Goal: Task Accomplishment & Management: Complete application form

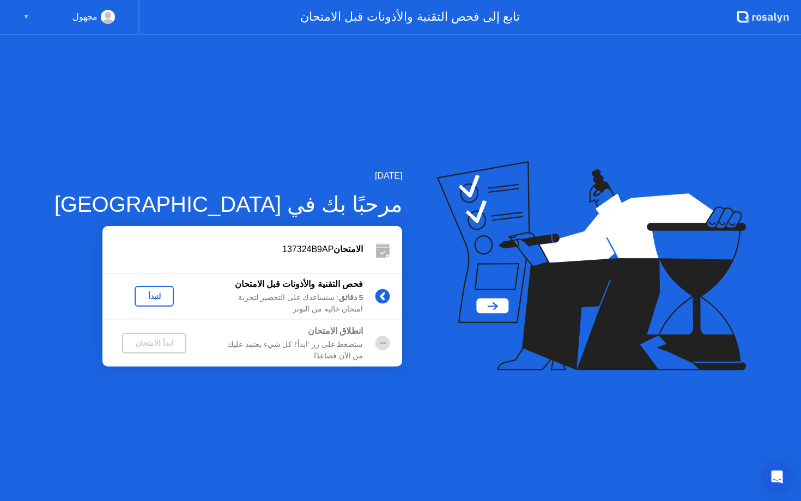
click at [139, 297] on div "لنبدأ" at bounding box center [154, 296] width 31 height 9
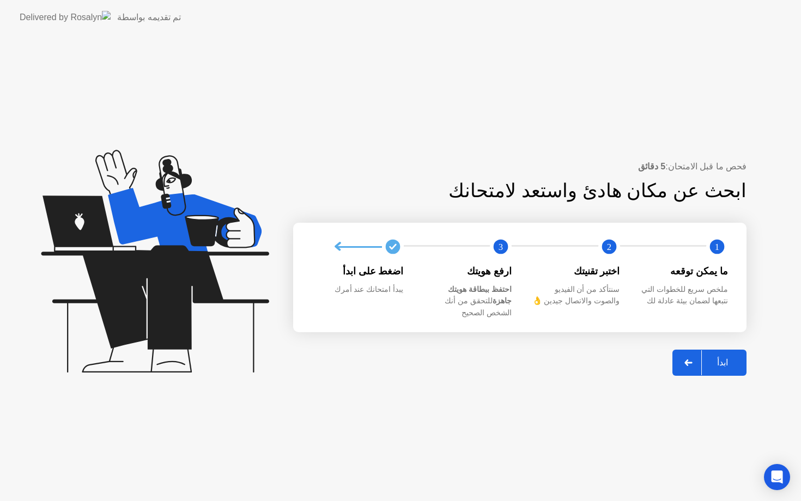
click at [727, 358] on div "ابدأ" at bounding box center [722, 363] width 41 height 10
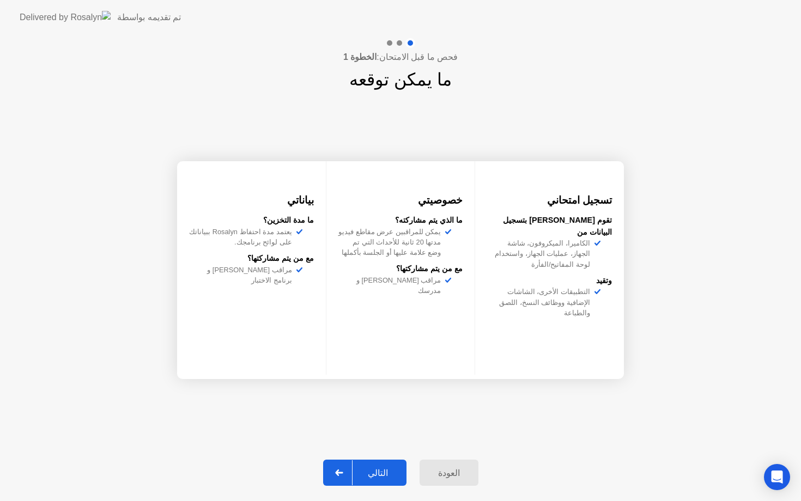
click at [382, 470] on div "التالي" at bounding box center [378, 473] width 51 height 10
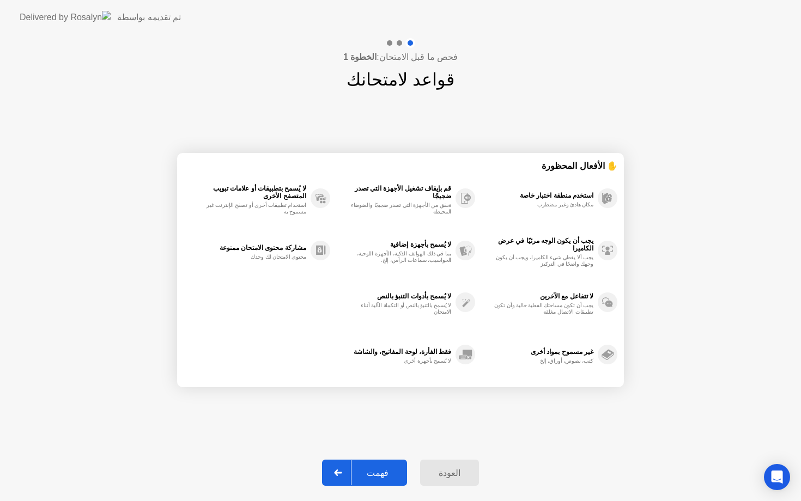
click at [382, 470] on div "فهمت" at bounding box center [378, 473] width 52 height 10
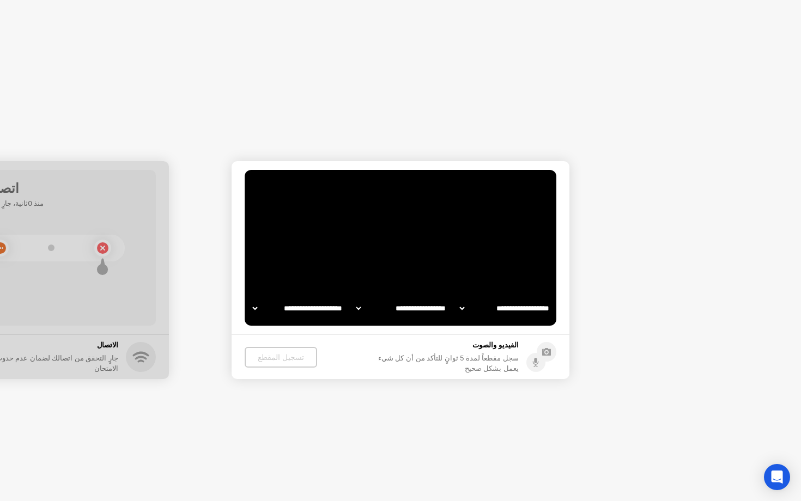
select select "**********"
select select "*******"
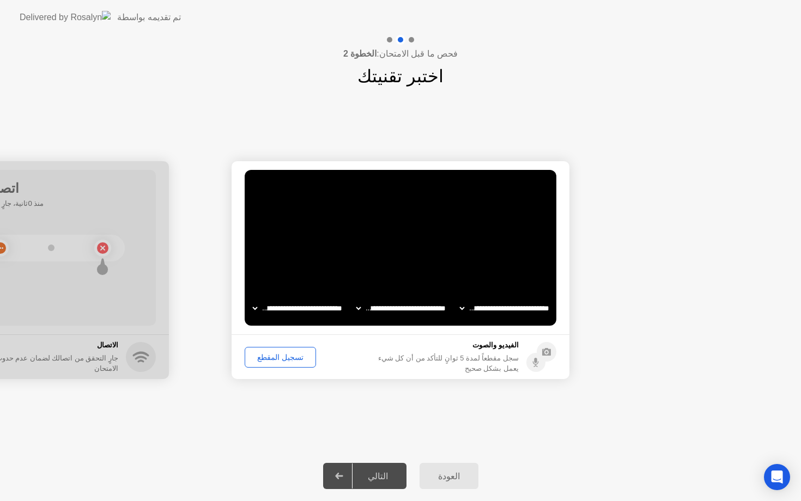
click at [303, 388] on div "**********" at bounding box center [400, 270] width 801 height 362
click at [284, 358] on div "تسجيل المقطع" at bounding box center [281, 357] width 64 height 9
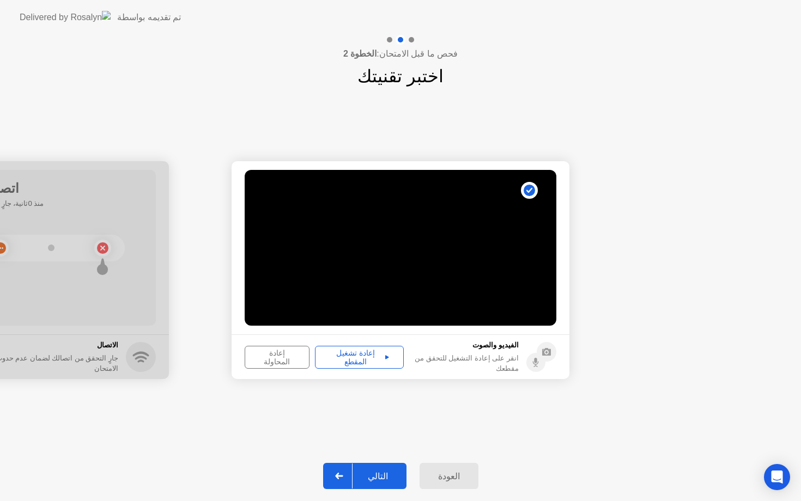
click at [343, 360] on div "إعادة تشغيل المقطع" at bounding box center [359, 357] width 81 height 17
click at [385, 481] on div "التالي" at bounding box center [378, 476] width 51 height 10
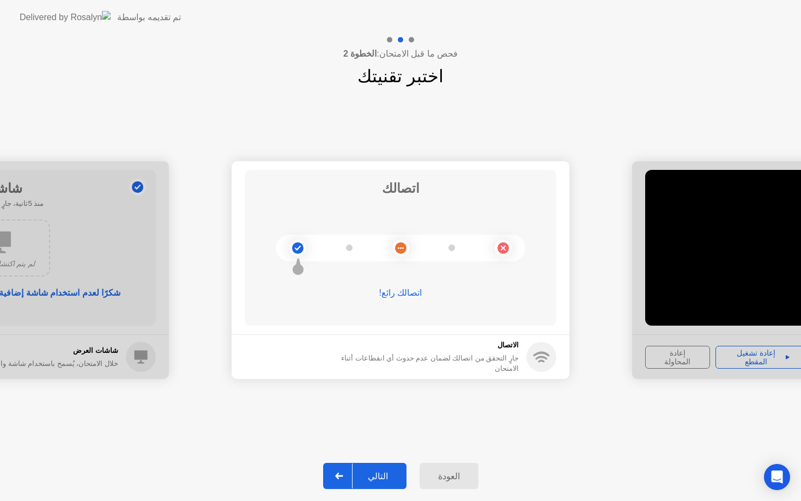
click at [385, 481] on div "التالي" at bounding box center [378, 476] width 51 height 10
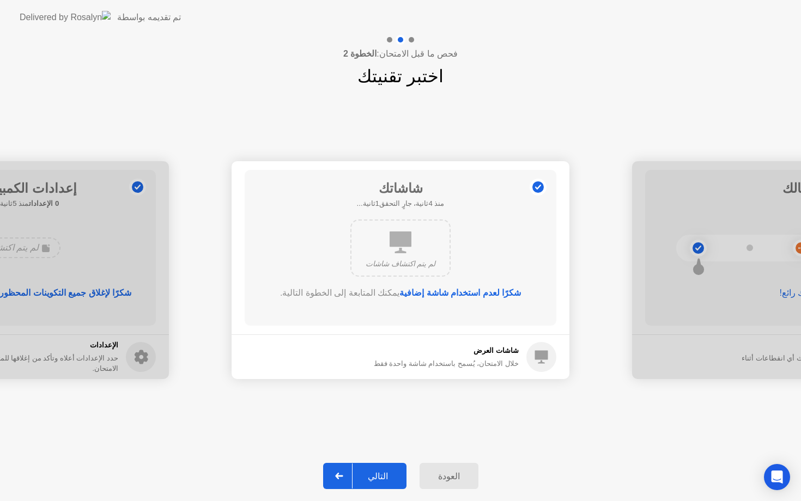
click at [385, 481] on div "التالي" at bounding box center [378, 476] width 51 height 10
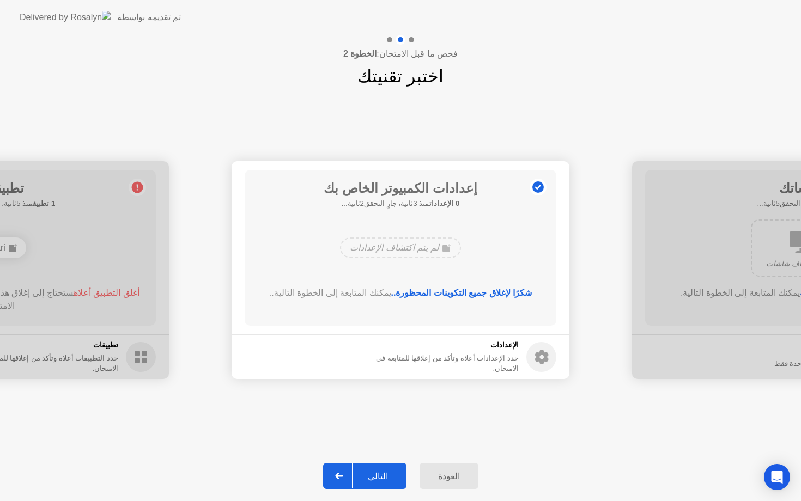
click at [385, 481] on div "التالي" at bounding box center [378, 476] width 51 height 10
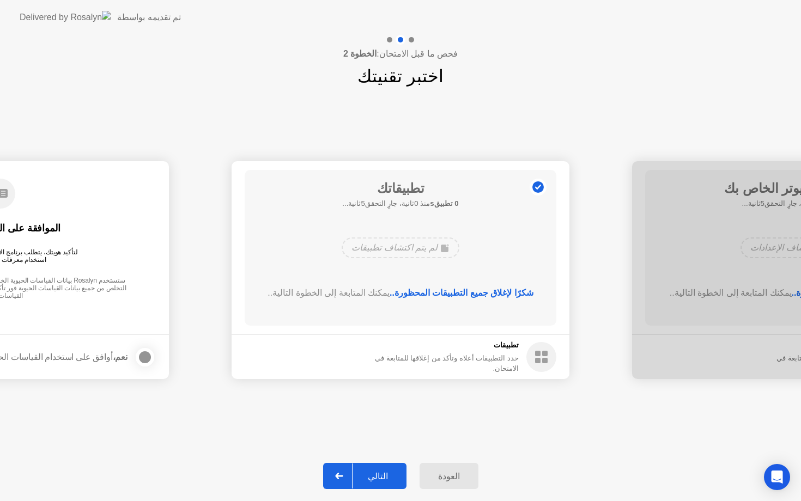
click at [354, 366] on footer "تطبيقات حدد التطبيقات أعلاه وتأكد من إغلاقها للمتابعة في الامتحان." at bounding box center [401, 357] width 338 height 45
click at [390, 480] on div "التالي" at bounding box center [378, 476] width 51 height 10
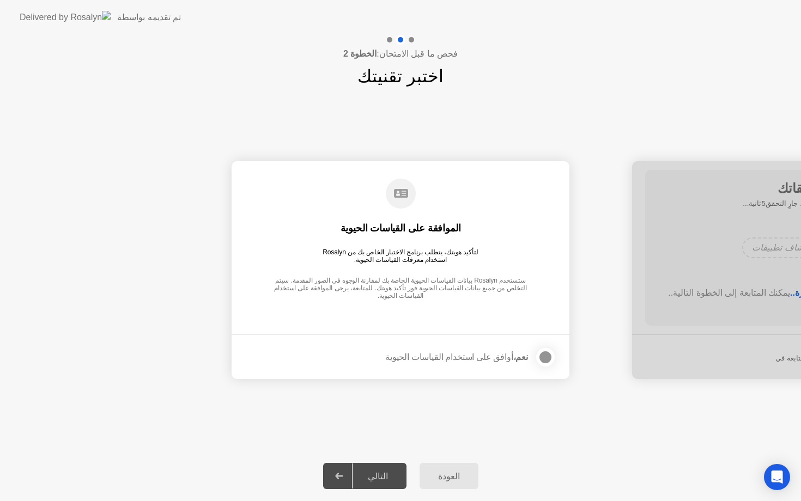
click at [547, 360] on div at bounding box center [545, 357] width 13 height 13
click at [387, 475] on div "التالي" at bounding box center [378, 476] width 51 height 10
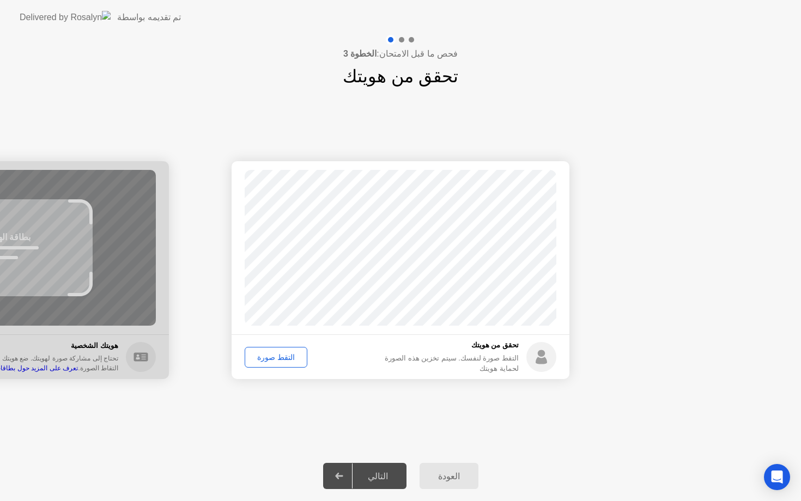
click at [276, 359] on div "التقط صورة" at bounding box center [276, 357] width 55 height 9
click at [382, 480] on div "التالي" at bounding box center [378, 476] width 51 height 10
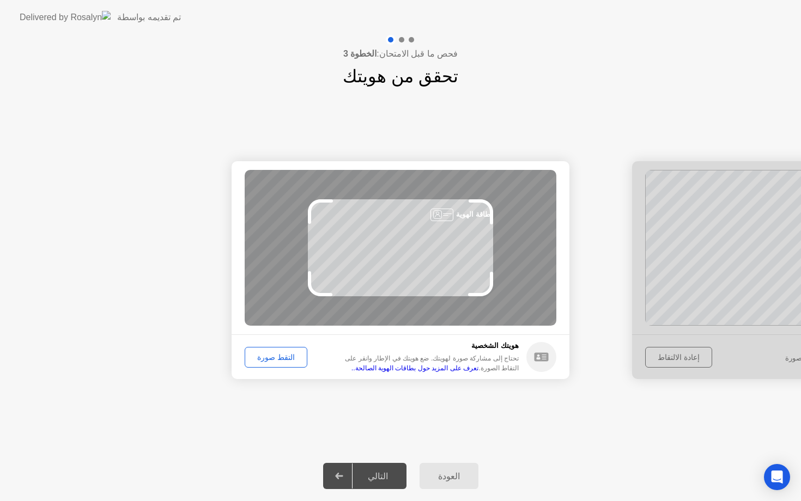
click at [287, 354] on div "التقط صورة" at bounding box center [276, 357] width 55 height 9
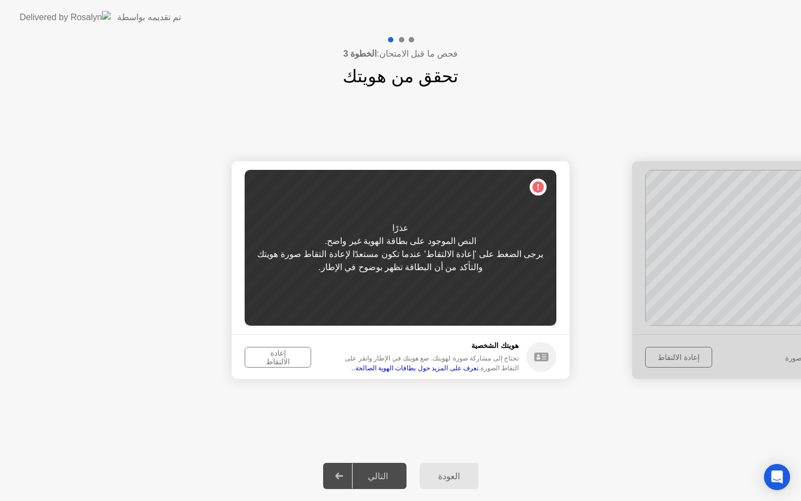
click at [536, 187] on div "عذرًا النص الموجود على بطاقة الهوية غير واضح. يرجى الضغط على 'إعادة الالتقاط' ع…" at bounding box center [401, 248] width 312 height 156
click at [421, 255] on div "يرجى الضغط على 'إعادة الالتقاط' عندما تكون مستعدًا لإعادة التقاط صورة هويتك وال…" at bounding box center [401, 261] width 312 height 26
click at [291, 355] on div "إعادة الالتقاط" at bounding box center [278, 357] width 59 height 17
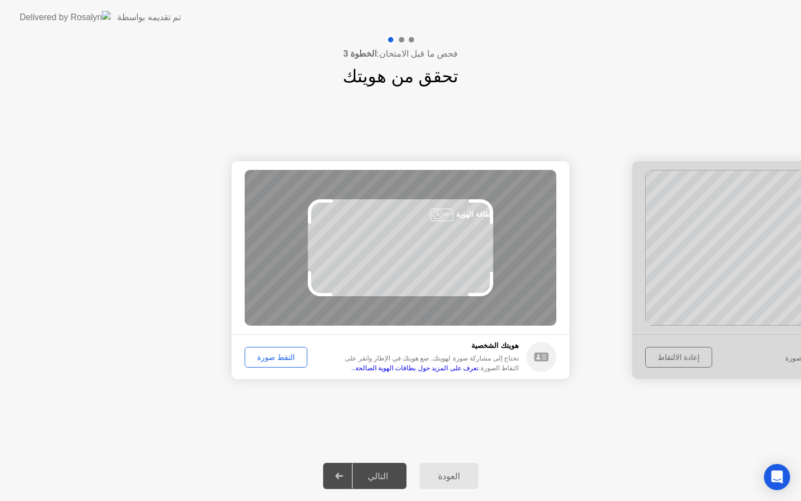
click at [276, 354] on div "التقط صورة" at bounding box center [276, 357] width 55 height 9
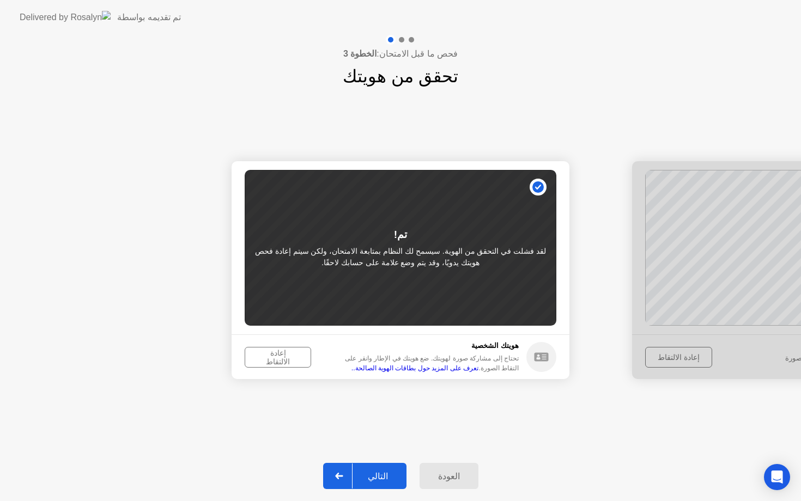
click at [284, 356] on div "إعادة الالتقاط" at bounding box center [278, 357] width 59 height 17
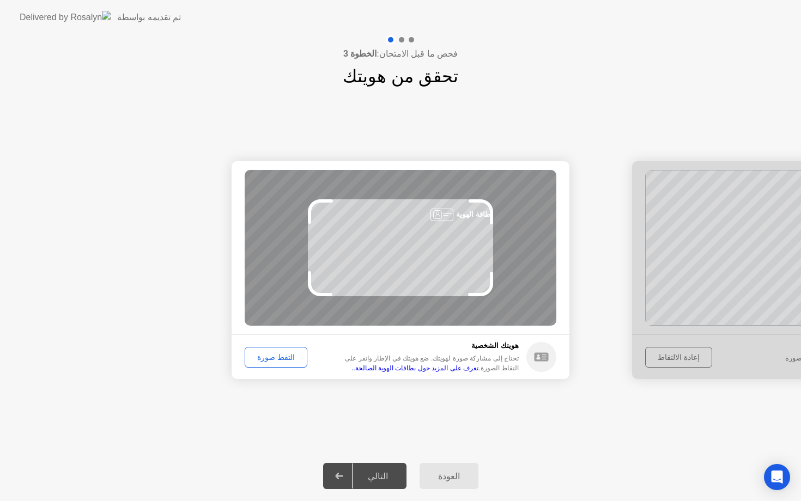
click at [284, 355] on div "التقط صورة" at bounding box center [276, 357] width 55 height 9
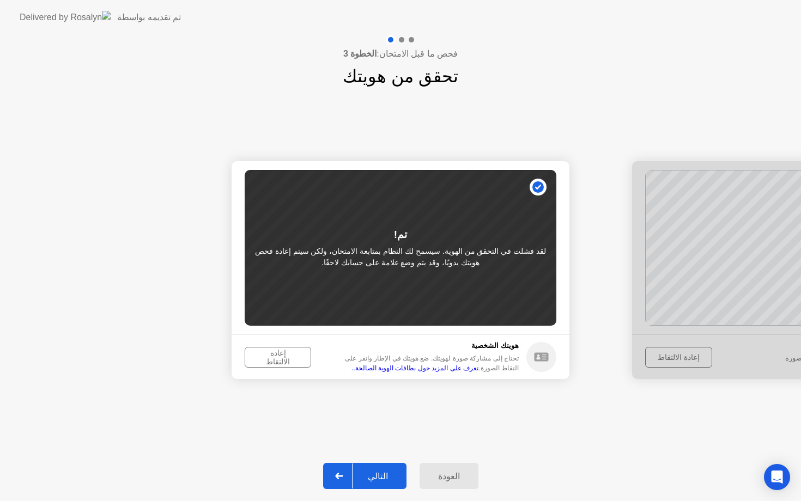
click at [284, 355] on div "إعادة الالتقاط" at bounding box center [278, 357] width 59 height 17
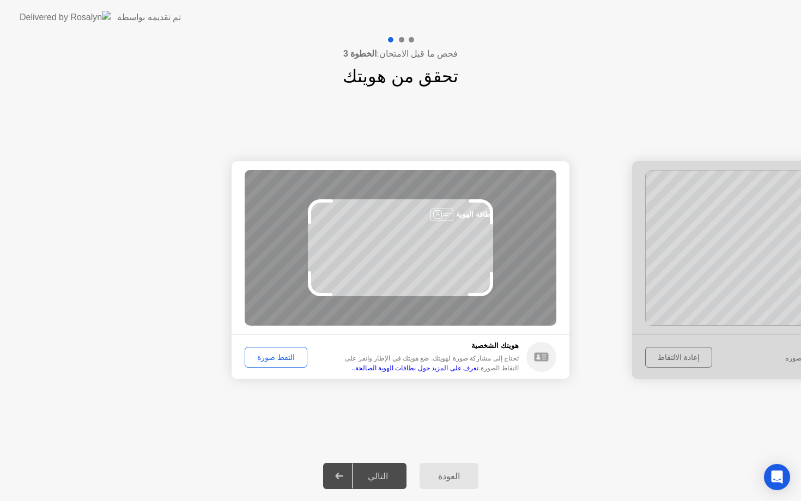
click at [284, 355] on div "التقط صورة" at bounding box center [276, 357] width 55 height 9
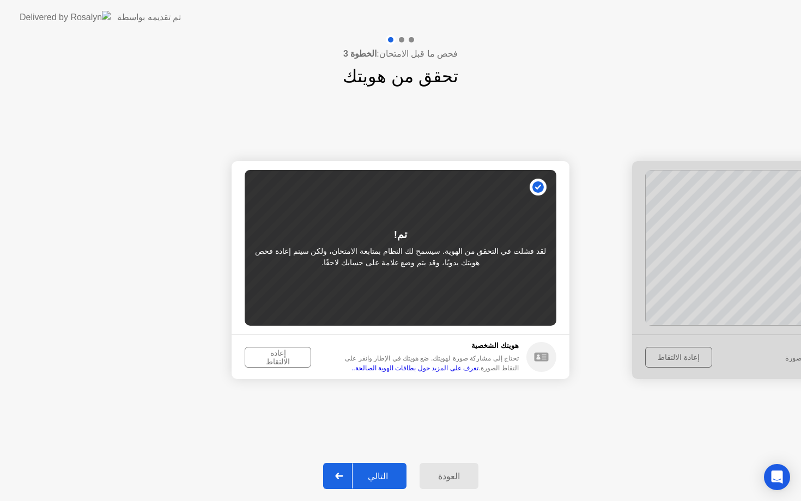
click at [287, 356] on div "إعادة الالتقاط" at bounding box center [278, 357] width 59 height 17
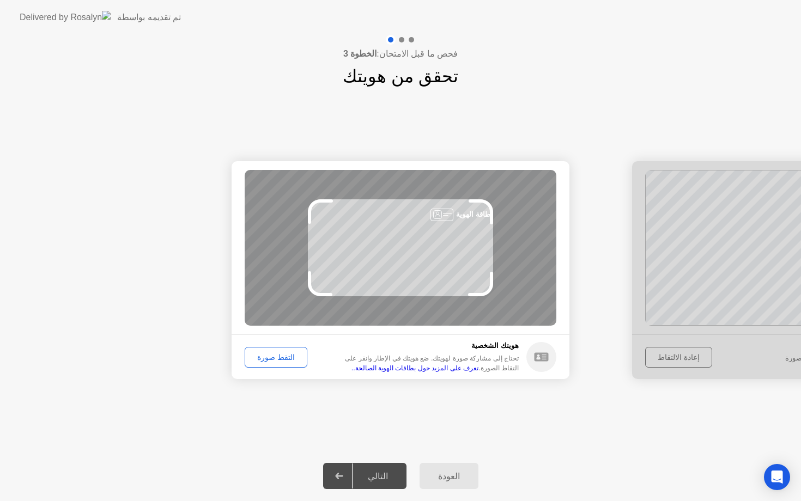
click at [287, 359] on div "التقط صورة" at bounding box center [276, 357] width 55 height 9
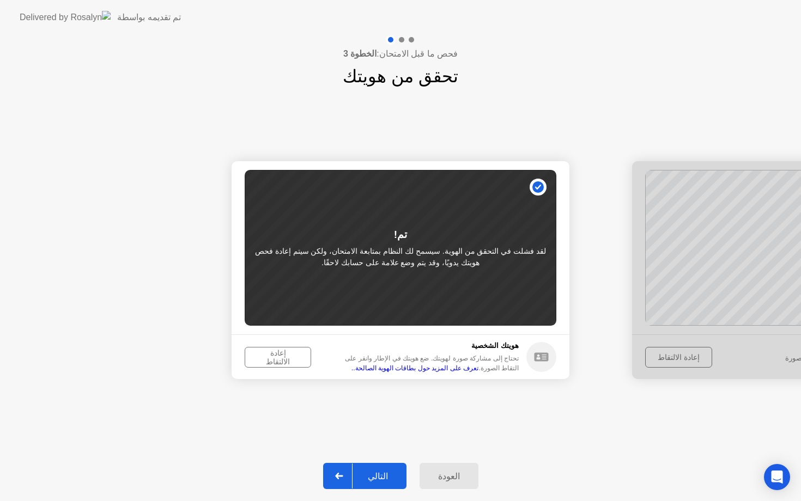
click at [276, 358] on div "إعادة الالتقاط" at bounding box center [278, 357] width 59 height 17
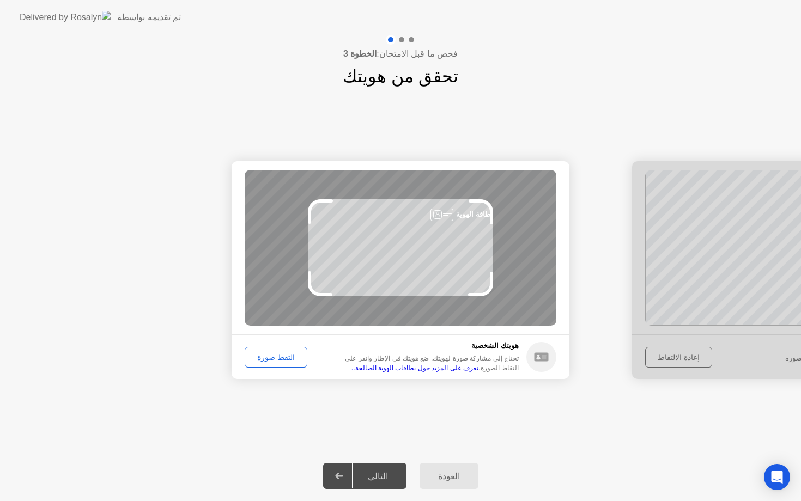
click at [276, 358] on div "التقط صورة" at bounding box center [276, 357] width 55 height 9
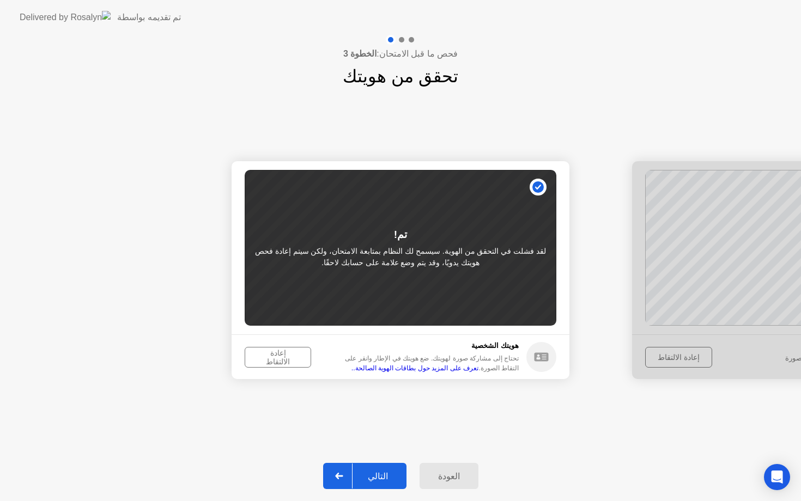
click at [386, 474] on div "التالي" at bounding box center [378, 476] width 51 height 10
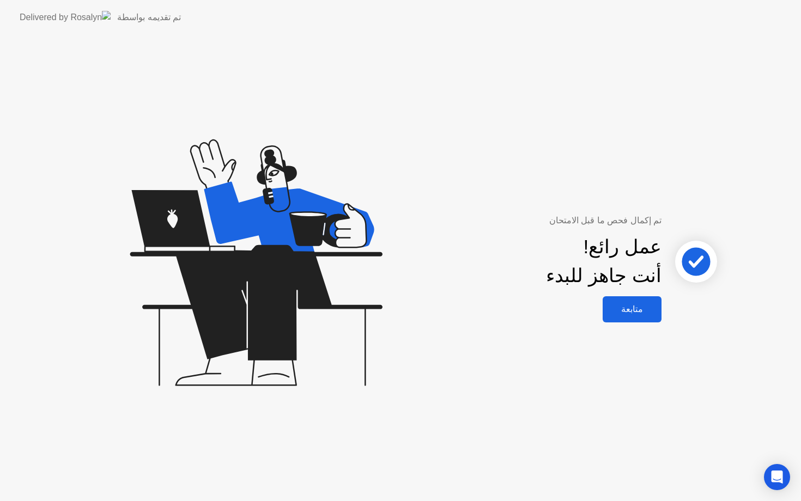
click at [627, 313] on div "متابعة" at bounding box center [632, 309] width 52 height 10
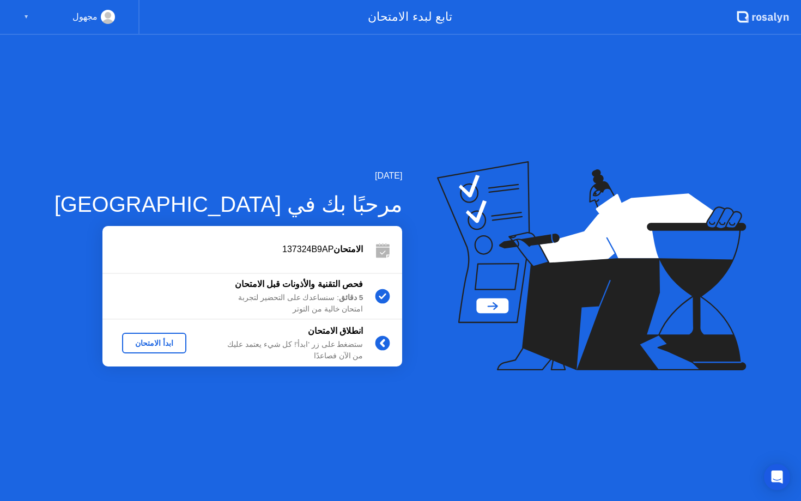
click at [133, 344] on div "ابدأ الامتحان" at bounding box center [154, 343] width 56 height 9
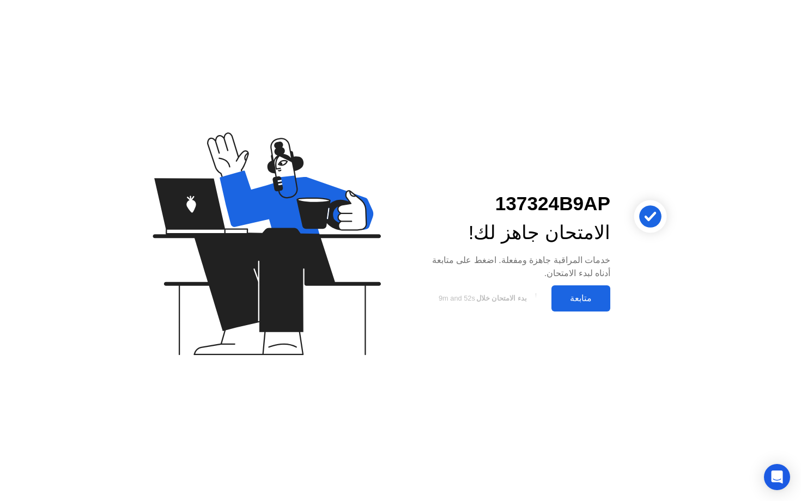
click at [577, 299] on div "متابعة" at bounding box center [581, 298] width 52 height 10
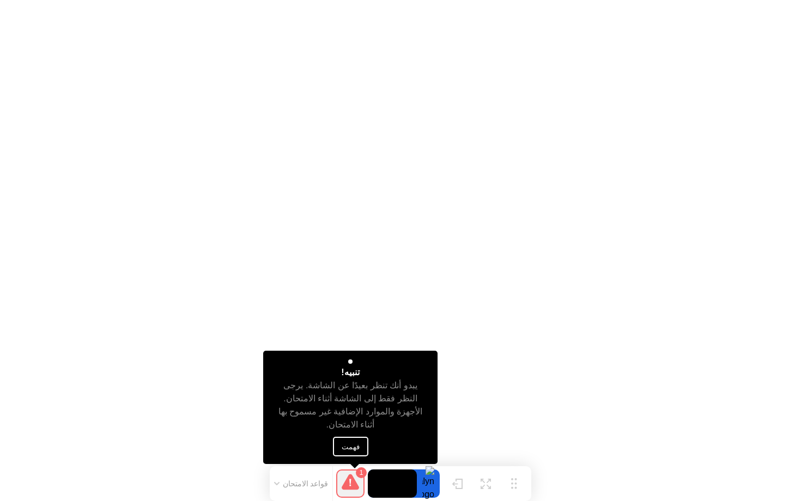
click at [350, 447] on button "فهمت" at bounding box center [350, 447] width 35 height 20
